Goal: Task Accomplishment & Management: Manage account settings

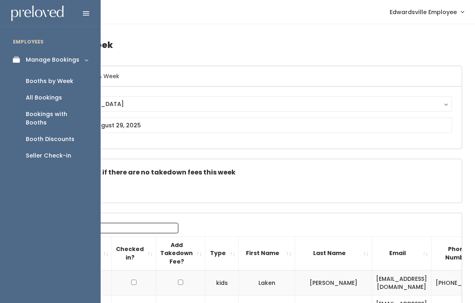
click at [78, 115] on div "Bookings with Booths" at bounding box center [57, 118] width 62 height 17
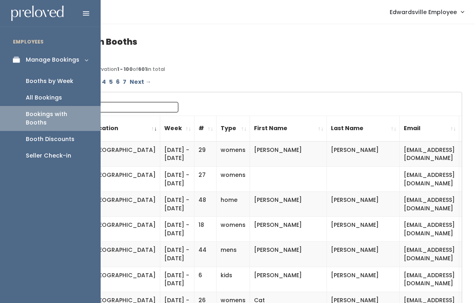
click at [69, 79] on div "Booths by Week" at bounding box center [50, 81] width 48 height 8
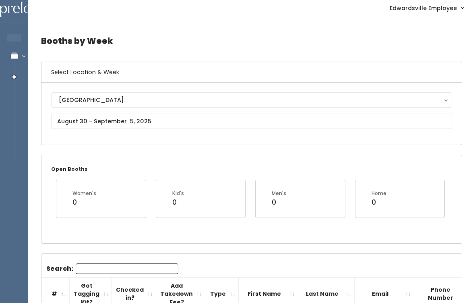
scroll to position [4, 0]
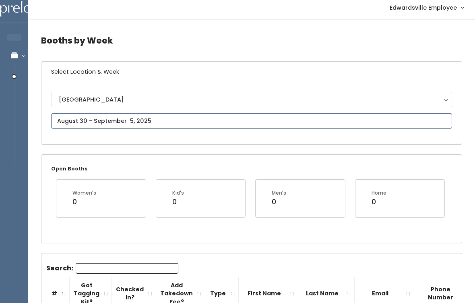
click at [225, 123] on input "text" at bounding box center [251, 120] width 401 height 15
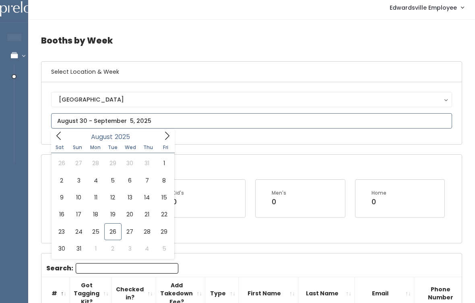
click at [168, 137] on icon at bounding box center [167, 135] width 9 height 9
type input "September 20 to September 26"
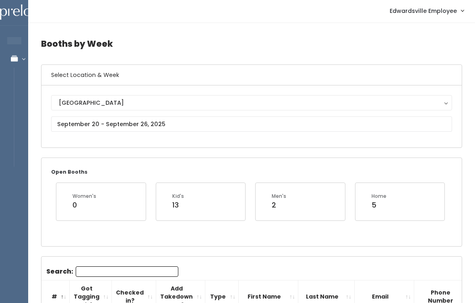
scroll to position [2, 0]
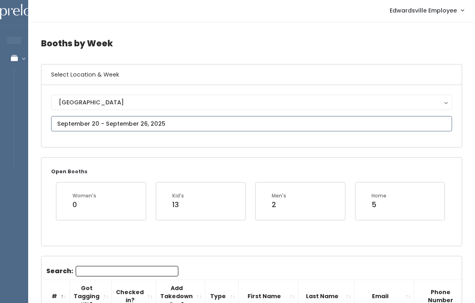
click at [217, 125] on input "text" at bounding box center [251, 123] width 401 height 15
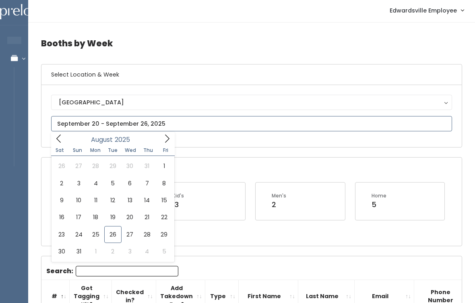
click at [172, 135] on span at bounding box center [167, 138] width 15 height 12
type input "[DATE] to [DATE]"
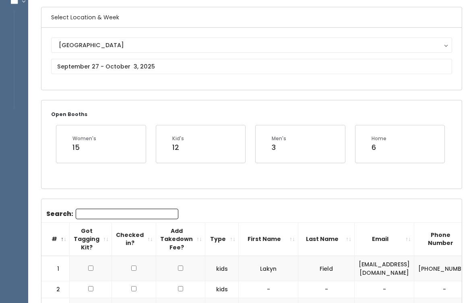
scroll to position [58, 0]
click at [201, 74] on input "text" at bounding box center [251, 66] width 401 height 15
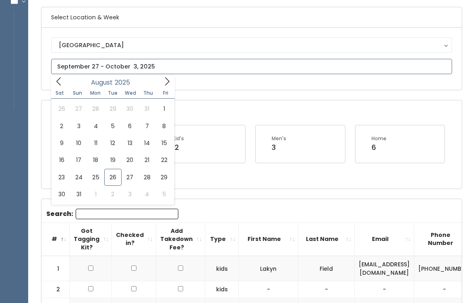
scroll to position [59, 0]
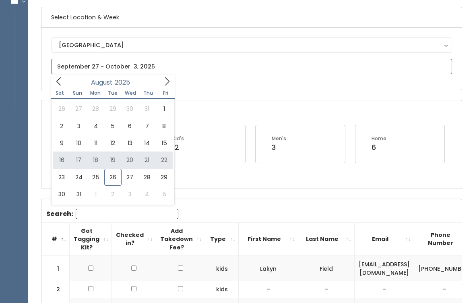
type input "August 16 to August 22"
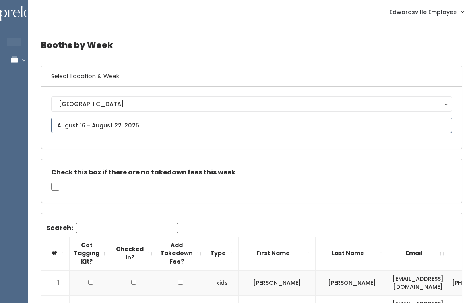
click at [158, 125] on input "text" at bounding box center [251, 125] width 401 height 15
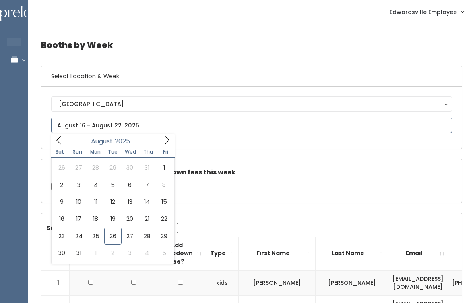
click at [172, 138] on span at bounding box center [167, 140] width 15 height 12
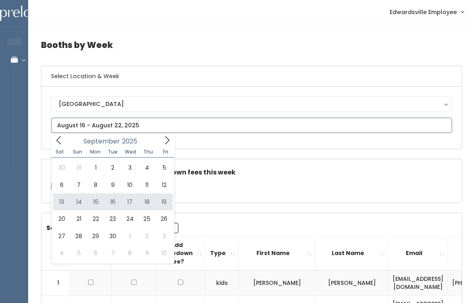
type input "September 13 to September 19"
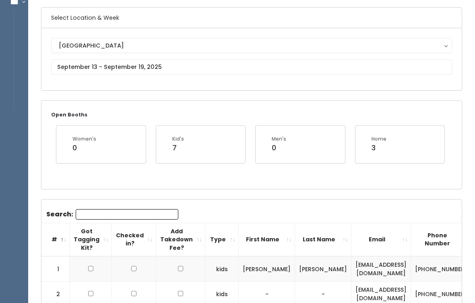
scroll to position [58, 0]
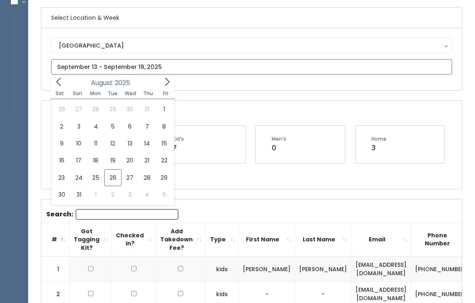
click at [167, 84] on icon at bounding box center [167, 81] width 9 height 9
click at [170, 82] on icon at bounding box center [167, 81] width 9 height 9
click at [63, 85] on icon at bounding box center [58, 81] width 9 height 9
type input "September 27 to October 3"
